Goal: Task Accomplishment & Management: Use online tool/utility

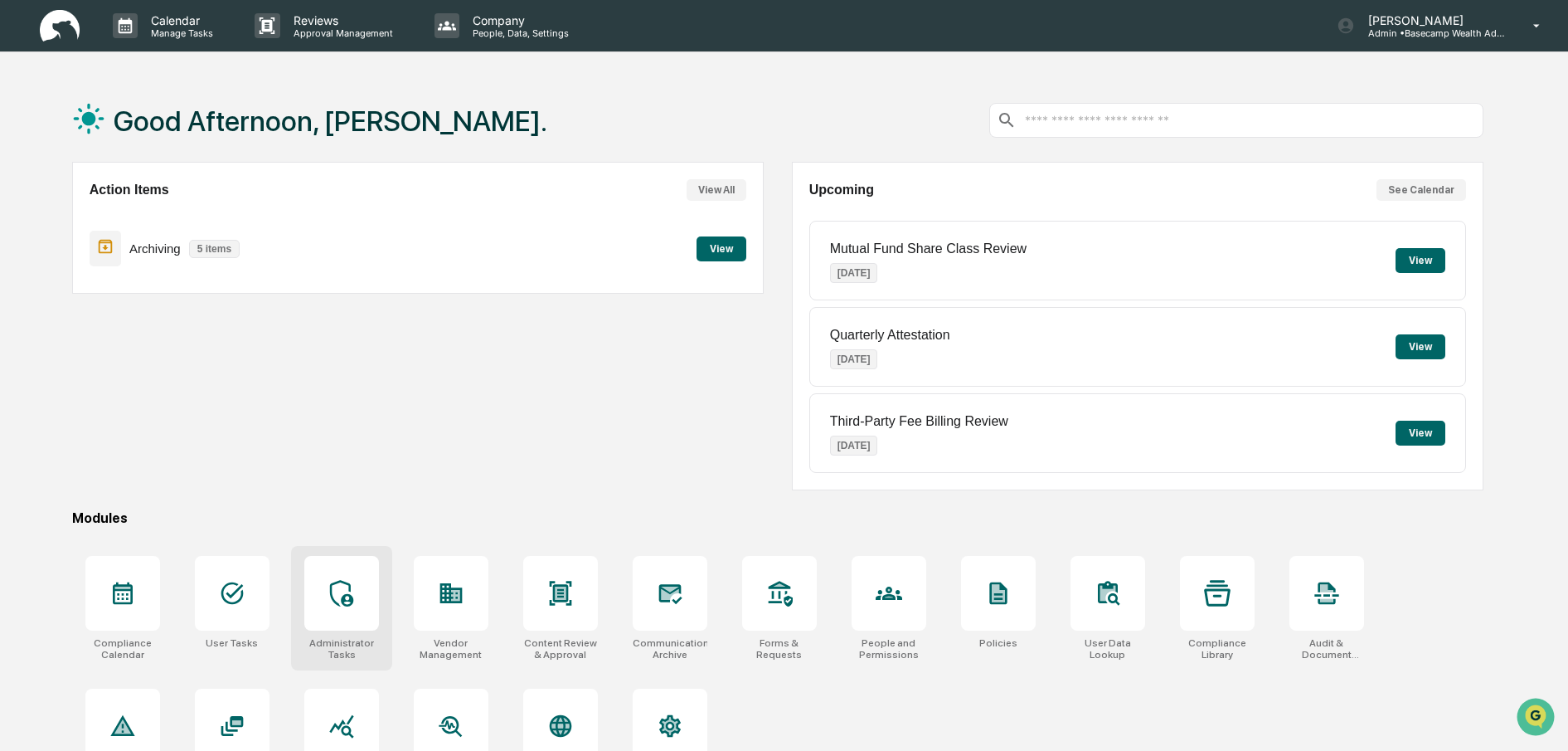
scroll to position [96, 0]
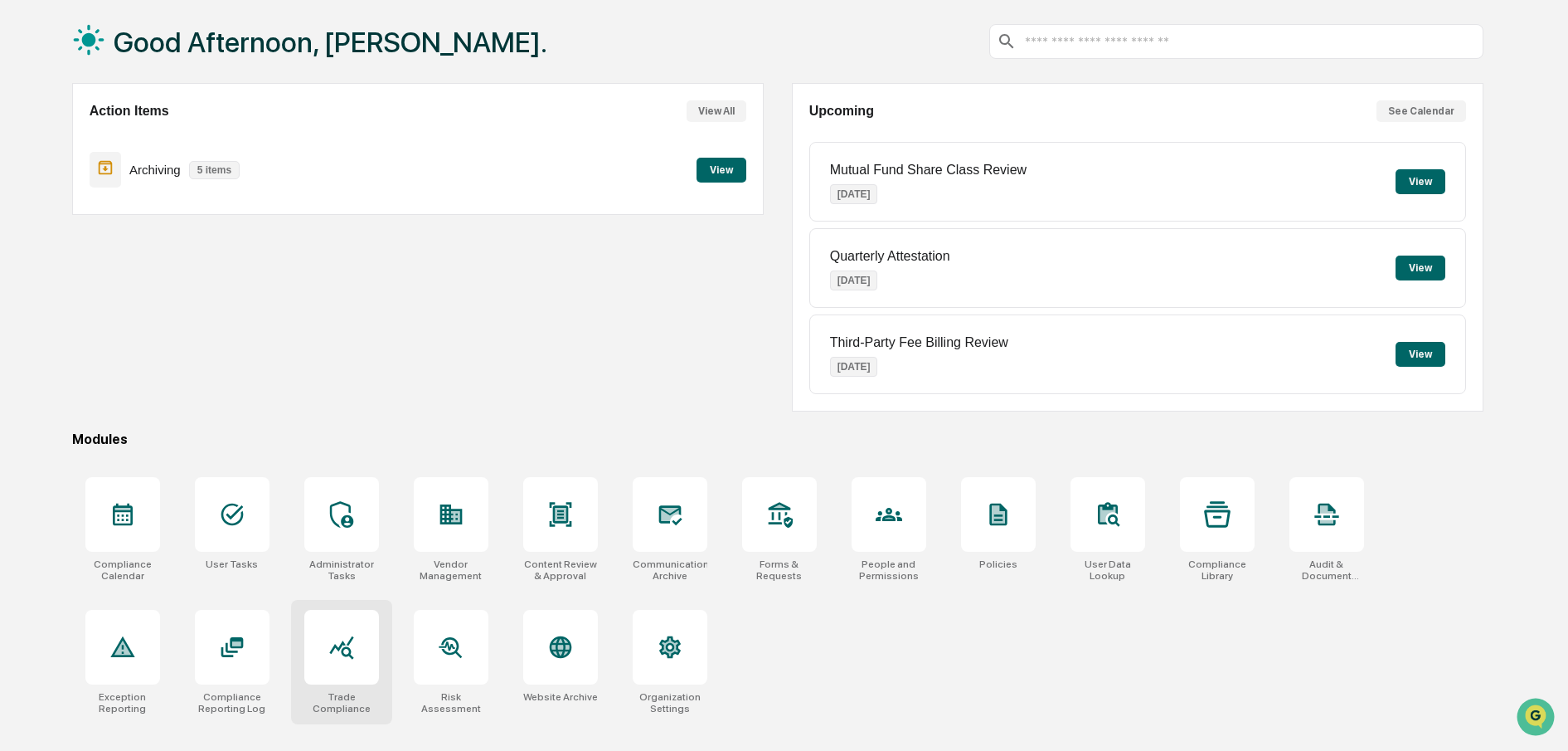
click at [331, 647] on div at bounding box center [341, 647] width 26 height 26
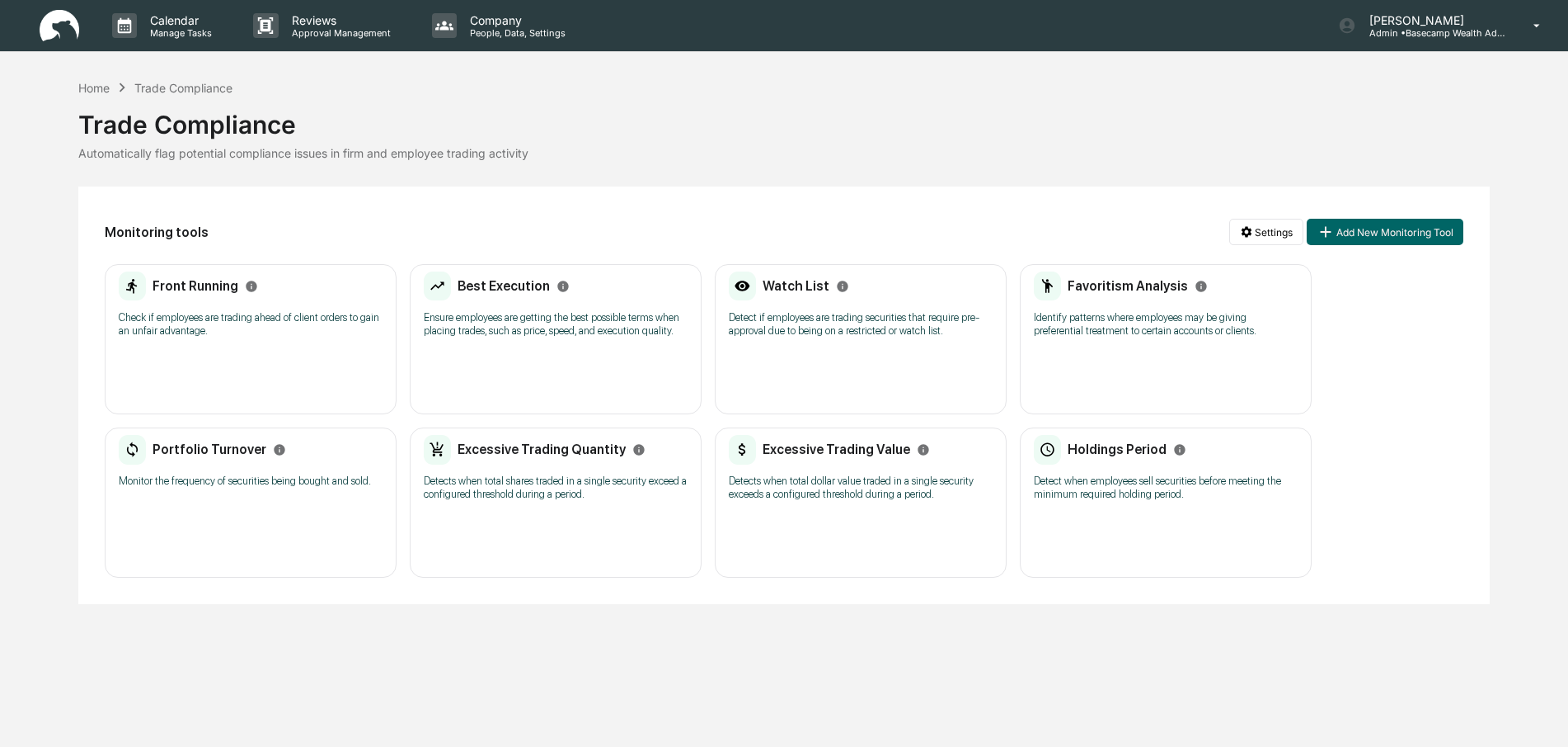
click at [226, 487] on div "Portfolio Turnover Monitor the frequency of securities being bought and sold." at bounding box center [251, 466] width 264 height 63
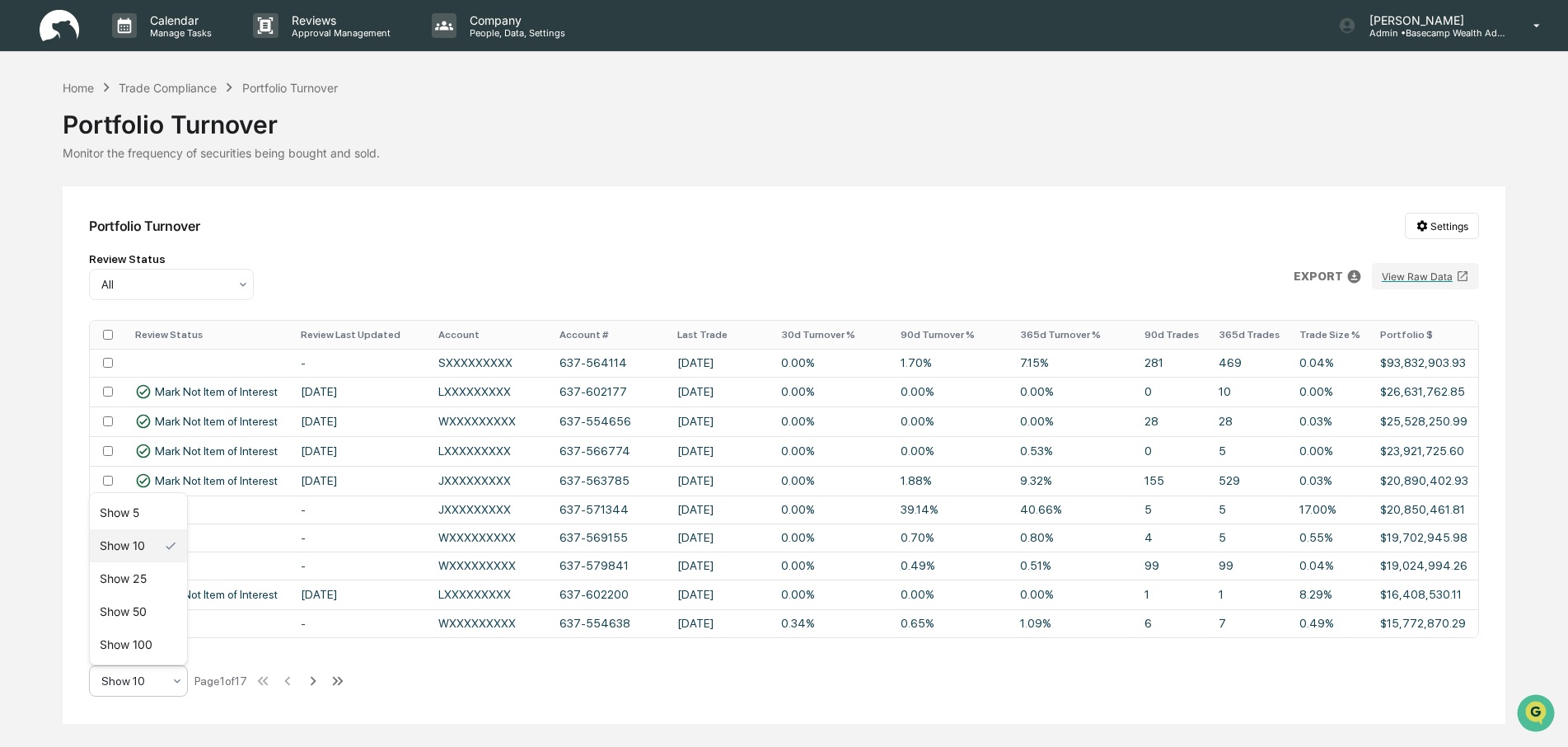
click at [175, 687] on icon at bounding box center [178, 681] width 13 height 13
click at [148, 651] on div "Show 100" at bounding box center [138, 644] width 97 height 33
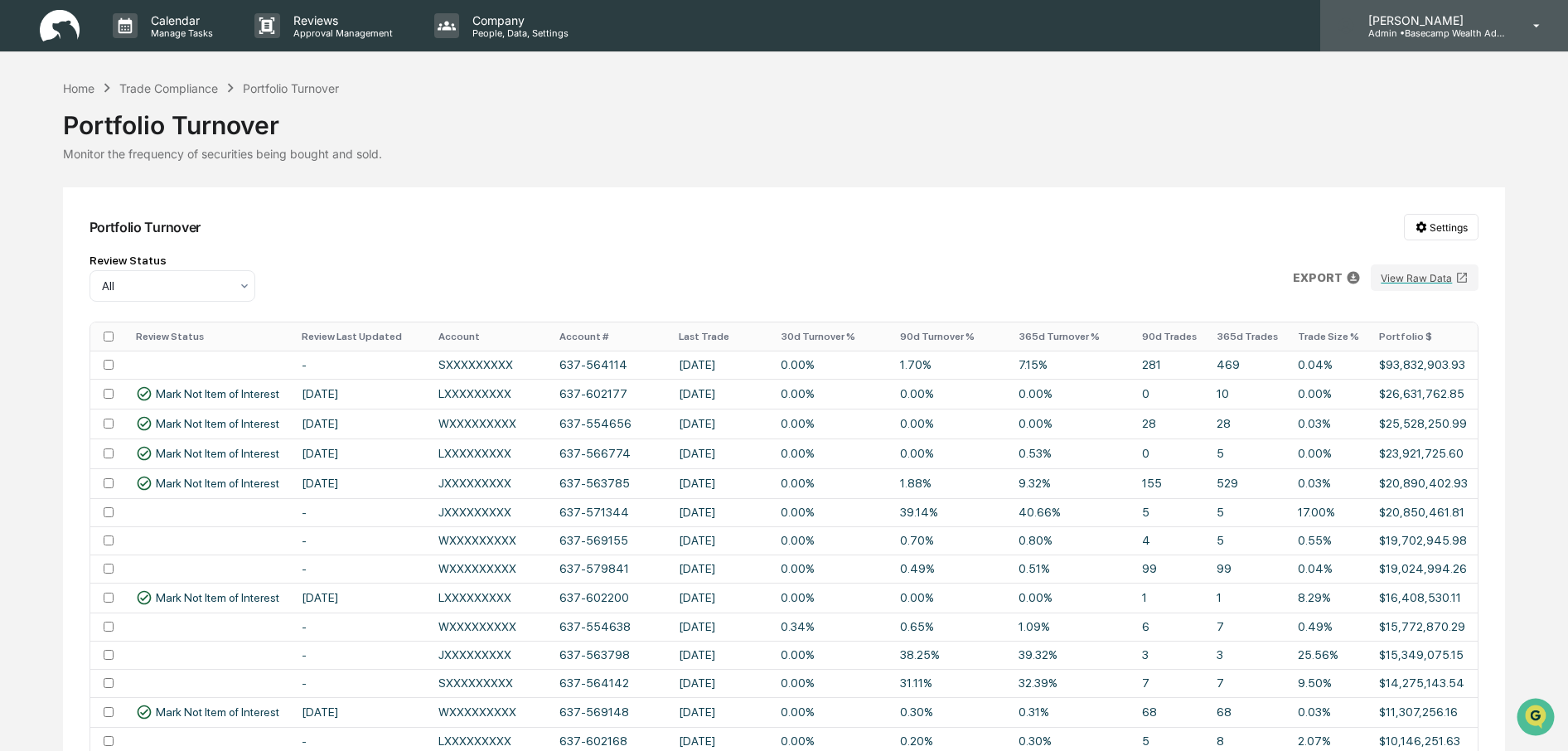
click at [1425, 28] on p "Admin • Basecamp Wealth Advisors" at bounding box center [1432, 33] width 154 height 12
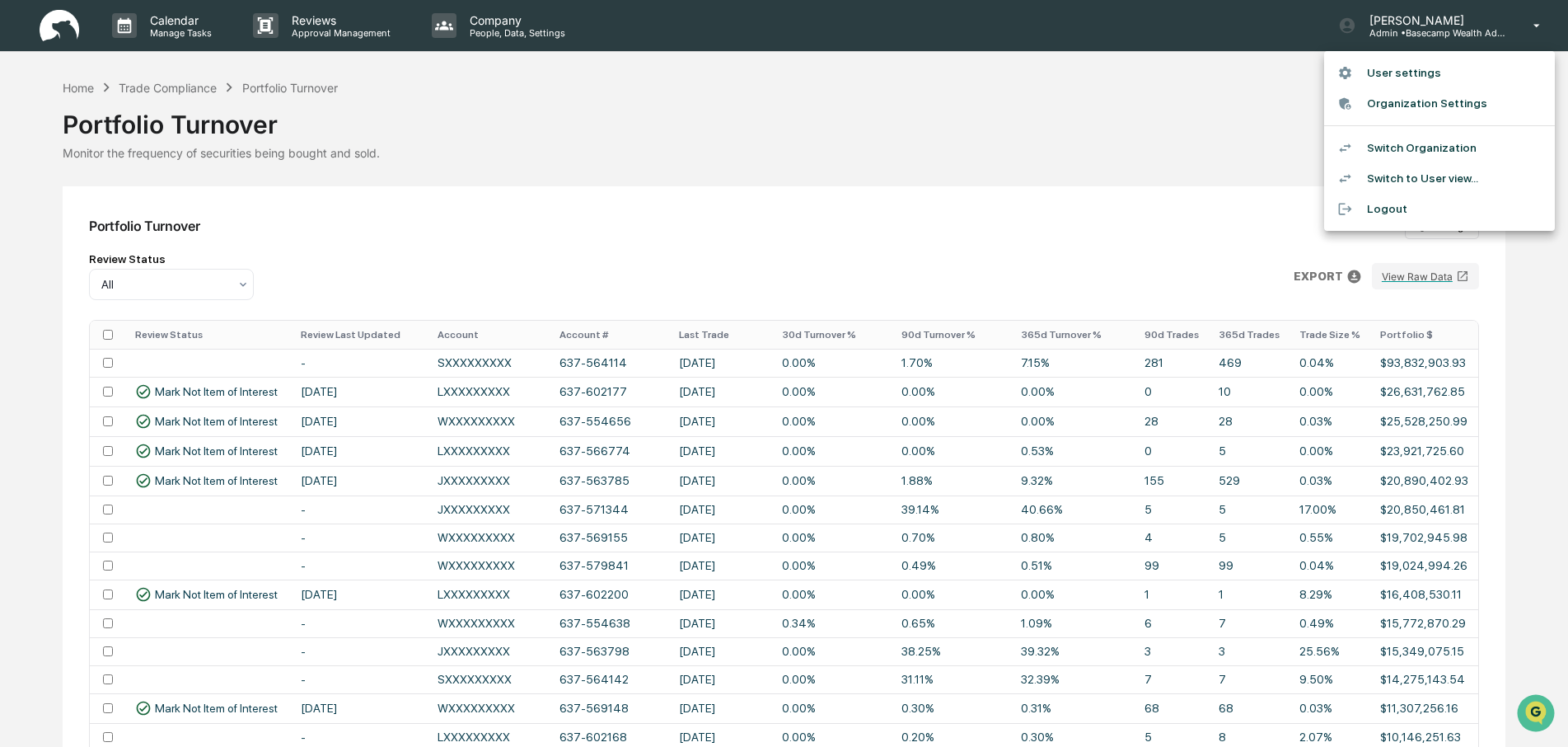
click at [1399, 154] on li "Switch Organization" at bounding box center [1439, 148] width 230 height 31
